Goal: Communication & Community: Answer question/provide support

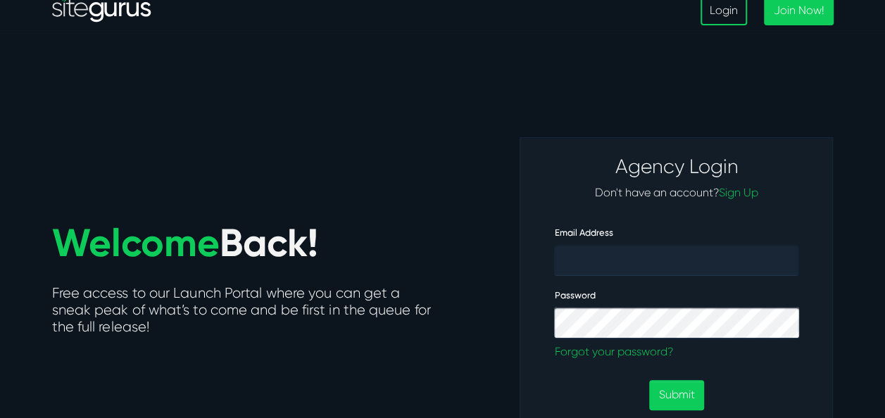
scroll to position [29, 0]
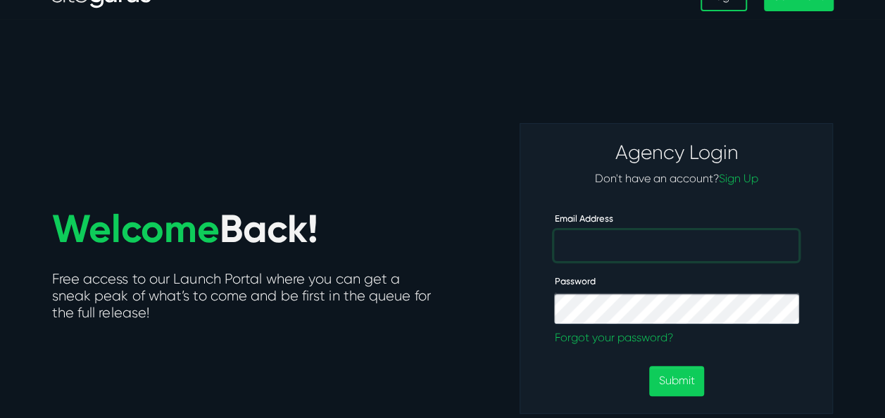
type input "[EMAIL_ADDRESS][DOMAIN_NAME]"
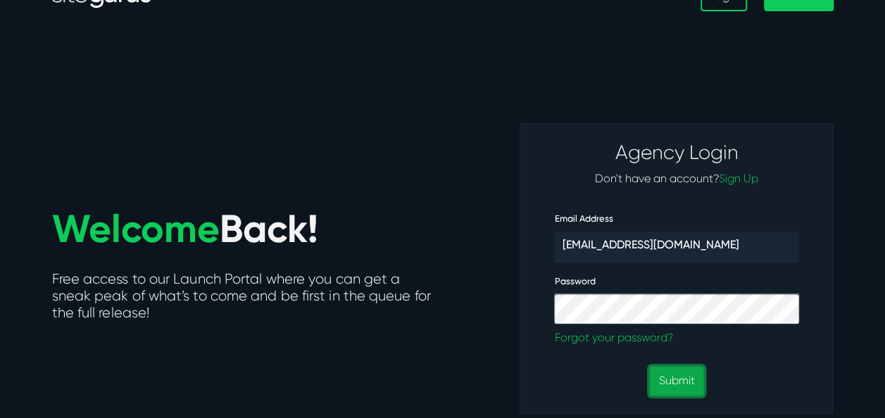
click at [689, 383] on button "Submit" at bounding box center [676, 381] width 54 height 30
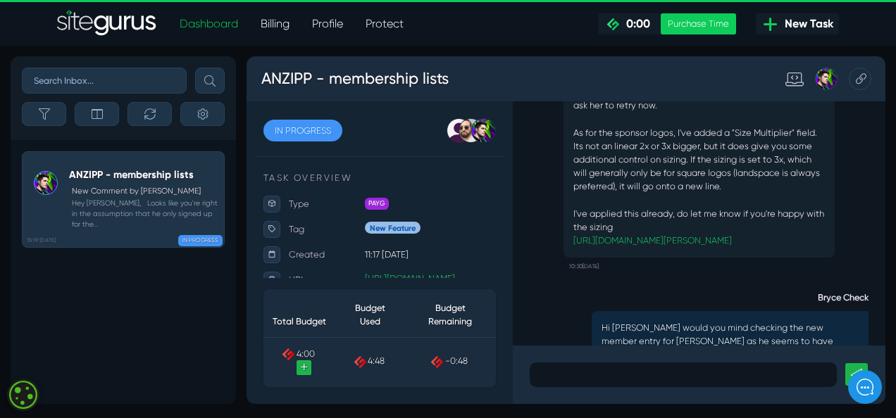
scroll to position [-619, 0]
